Goal: Check status: Check status

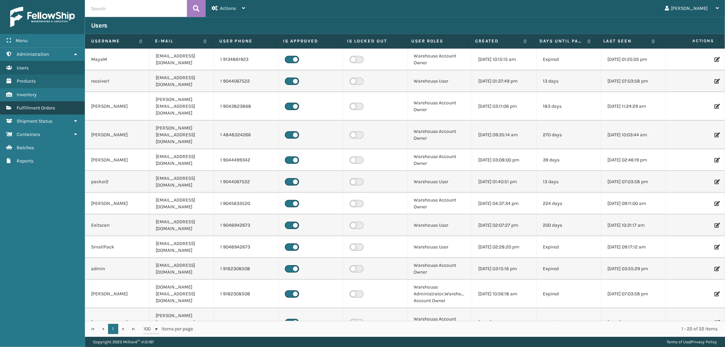
click at [39, 111] on link "Fulfillment Orders" at bounding box center [42, 107] width 85 height 13
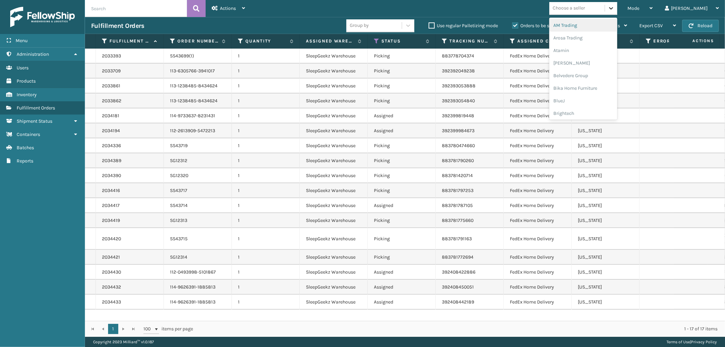
click at [614, 6] on icon at bounding box center [611, 8] width 7 height 7
click at [595, 39] on div "FoamTex" at bounding box center [583, 38] width 68 height 13
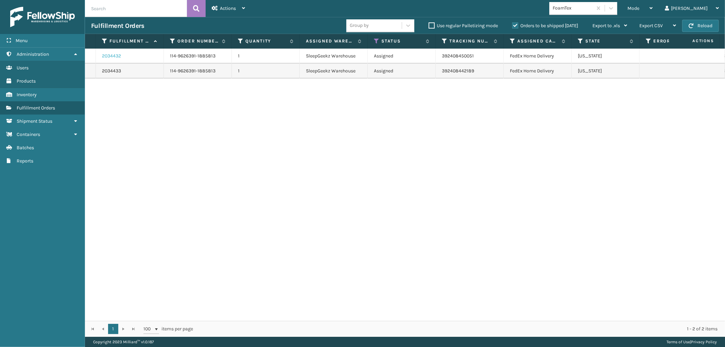
click at [111, 54] on link "2034432" at bounding box center [111, 56] width 19 height 7
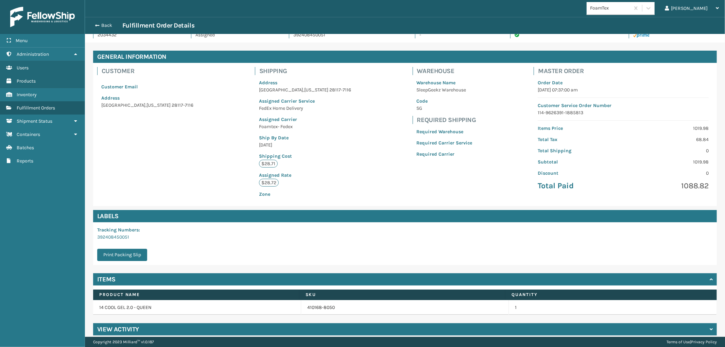
scroll to position [22, 0]
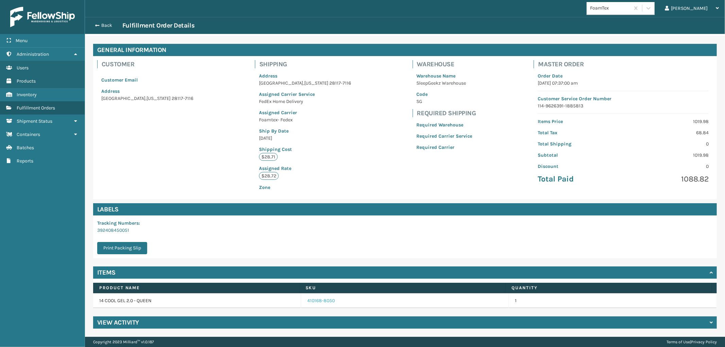
click at [314, 299] on link "410168-8050" at bounding box center [321, 300] width 28 height 7
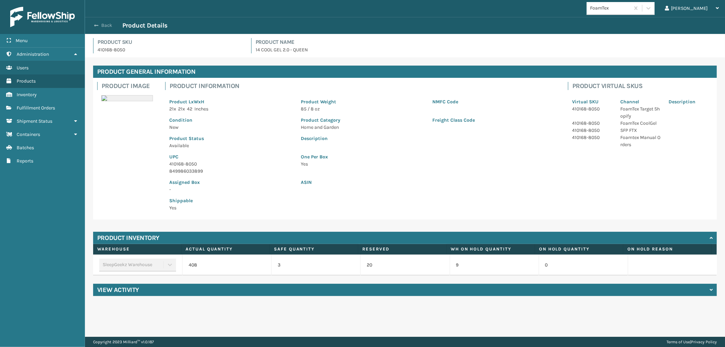
click at [107, 22] on button "Back" at bounding box center [106, 25] width 31 height 6
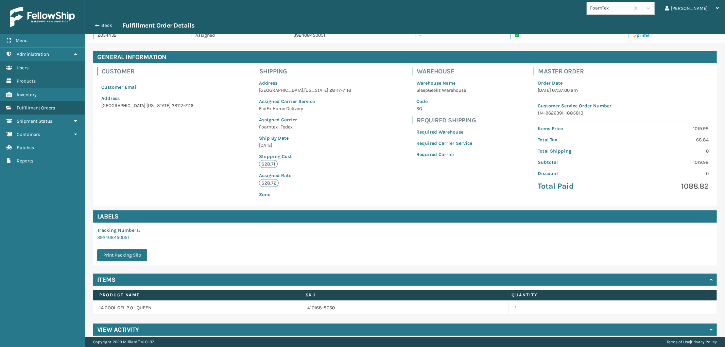
scroll to position [22, 0]
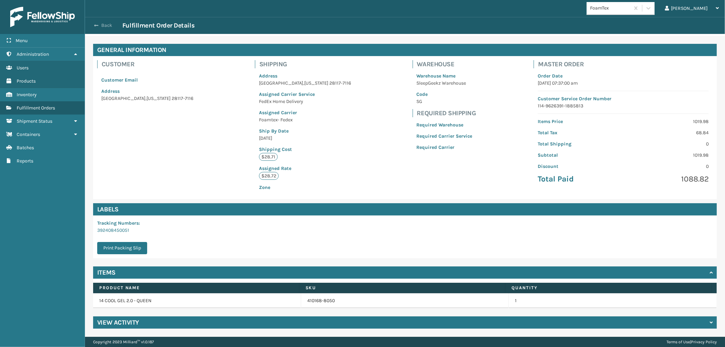
click at [108, 27] on button "Back" at bounding box center [106, 25] width 31 height 6
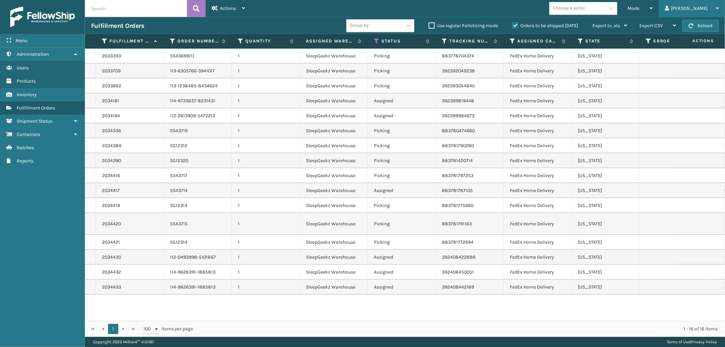
click at [703, 2] on div "[PERSON_NAME]" at bounding box center [692, 8] width 54 height 17
click at [660, 28] on li "Log Out" at bounding box center [678, 26] width 91 height 18
